Goal: Find specific page/section: Find specific page/section

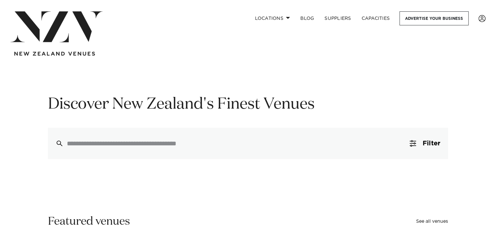
click at [193, 106] on h1 "Discover New Zealand's Finest Venues" at bounding box center [248, 105] width 400 height 21
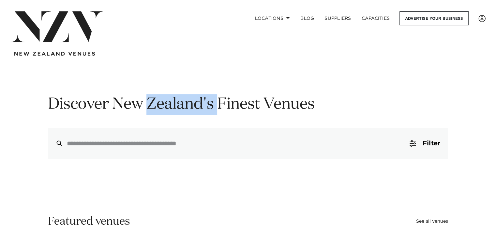
click at [193, 106] on h1 "Discover New Zealand's Finest Venues" at bounding box center [248, 105] width 400 height 21
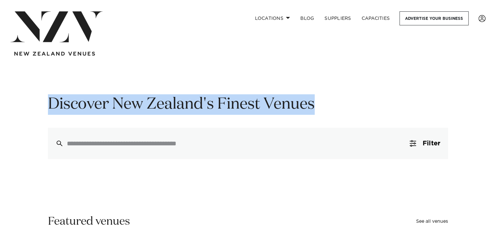
click at [193, 106] on h1 "Discover New Zealand's Finest Venues" at bounding box center [248, 105] width 400 height 21
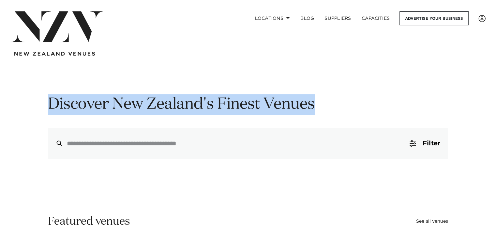
click at [193, 106] on h1 "Discover New Zealand's Finest Venues" at bounding box center [248, 105] width 400 height 21
click at [271, 17] on link "Locations" at bounding box center [272, 18] width 46 height 14
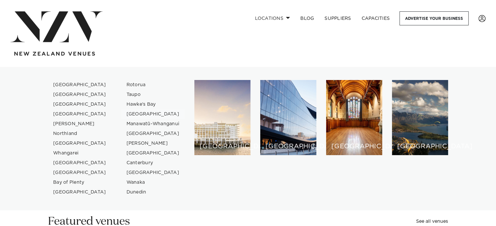
click at [148, 114] on link "[GEOGRAPHIC_DATA]" at bounding box center [153, 115] width 64 height 10
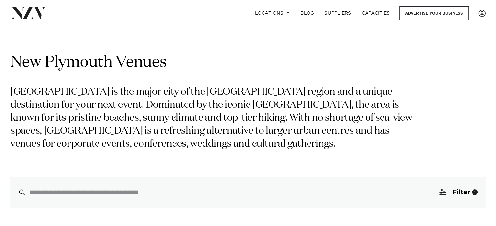
click at [250, 107] on p "New Plymouth is the major city of the Taranaki region and a unique destination …" at bounding box center [211, 118] width 403 height 65
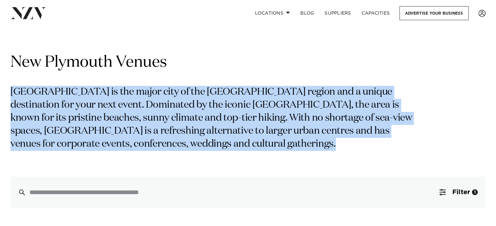
click at [250, 107] on p "New Plymouth is the major city of the Taranaki region and a unique destination …" at bounding box center [211, 118] width 403 height 65
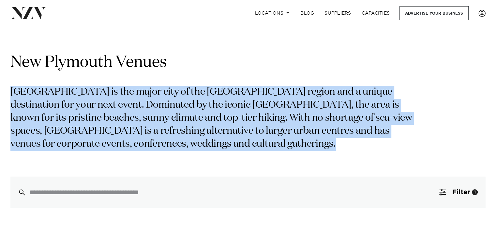
click at [250, 107] on p "New Plymouth is the major city of the Taranaki region and a unique destination …" at bounding box center [211, 118] width 403 height 65
click at [258, 101] on p "New Plymouth is the major city of the Taranaki region and a unique destination …" at bounding box center [211, 118] width 403 height 65
